Goal: Complete application form: Complete application form

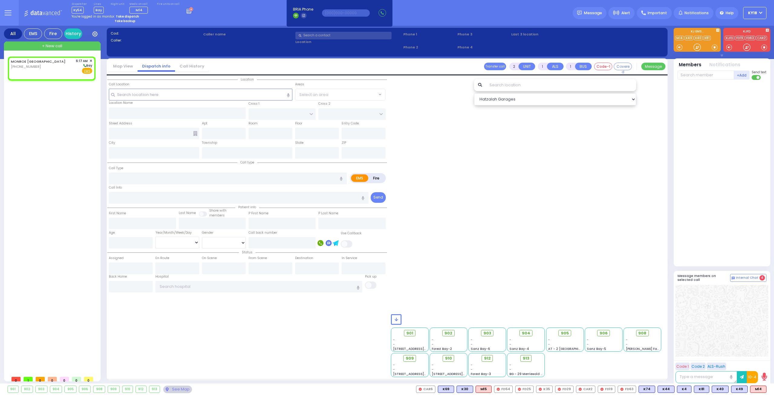
select select
radio input "true"
select select
type input "06:17"
select select "Hatzalah Garages"
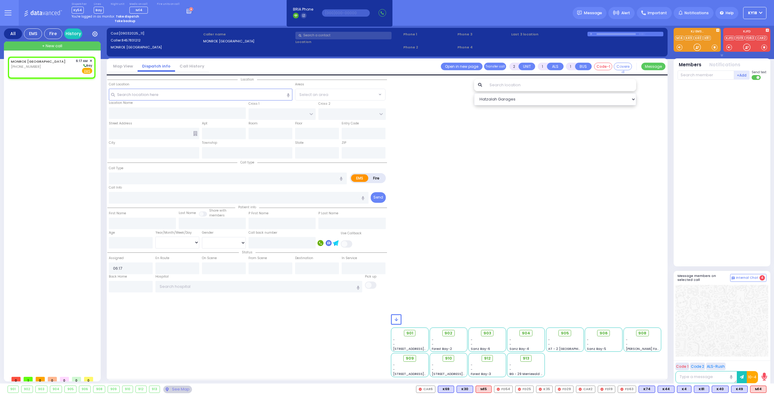
select select
radio input "true"
select select
select select "Hatzalah Garages"
select select
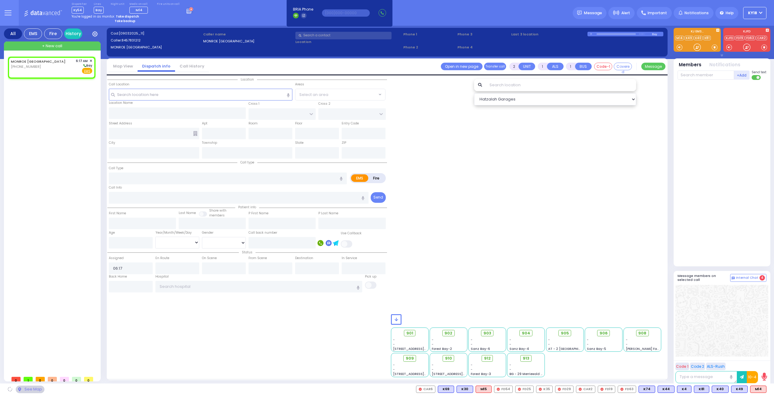
radio input "true"
select select
select select "Hatzalah Garages"
select select
radio input "true"
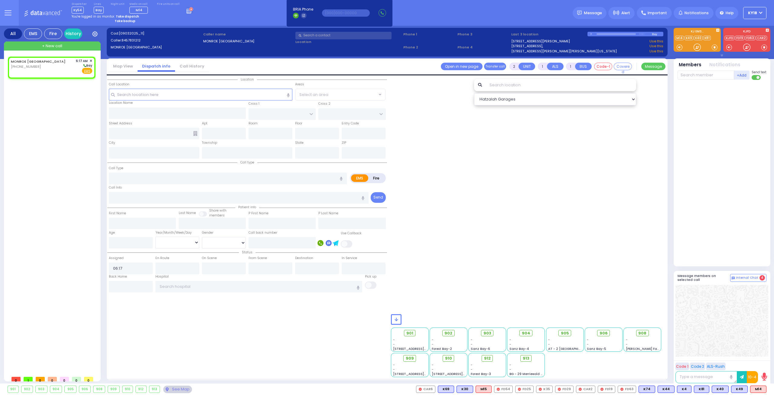
select select
select select "Hatzalah Garages"
select select
radio input "true"
select select
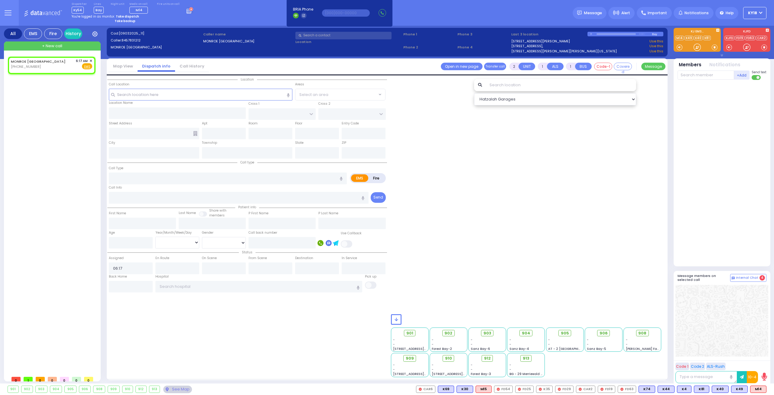
select select "Hatzalah Garages"
